Goal: Navigation & Orientation: Find specific page/section

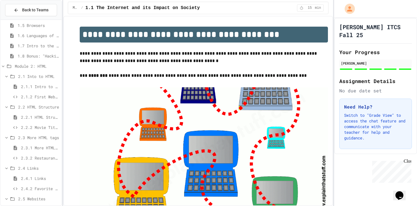
scroll to position [63, 0]
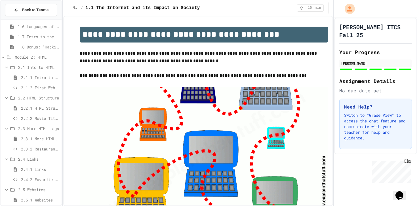
click at [31, 176] on div "2.4.2 Favorite Links" at bounding box center [31, 180] width 61 height 8
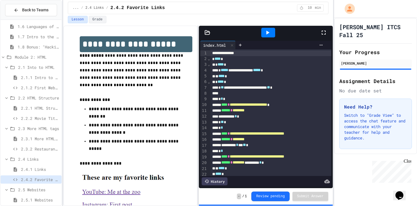
click at [265, 33] on icon at bounding box center [267, 32] width 7 height 7
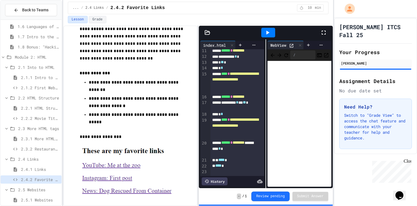
scroll to position [50, 0]
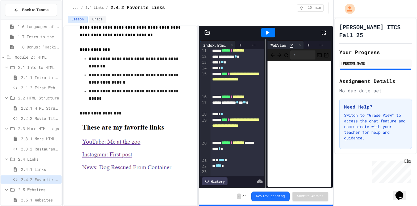
click at [37, 198] on span "2.5.1 Websites" at bounding box center [40, 200] width 38 height 6
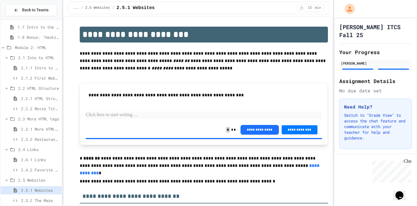
scroll to position [83, 0]
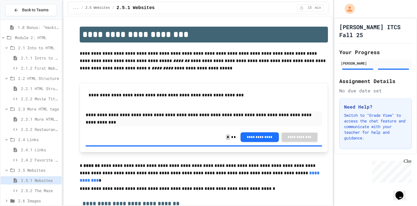
click at [37, 187] on div "2.5.2 The Maze" at bounding box center [31, 191] width 61 height 8
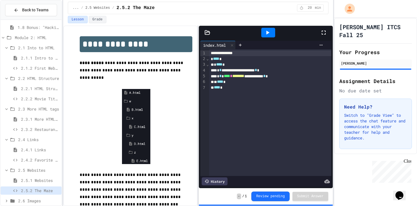
click at [266, 34] on icon at bounding box center [267, 32] width 7 height 7
